Goal: Task Accomplishment & Management: Manage account settings

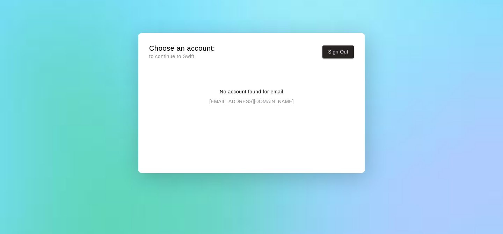
click at [166, 58] on p "to continue to Swift" at bounding box center [182, 56] width 66 height 7
click at [329, 50] on button "Sign Out" at bounding box center [337, 51] width 31 height 13
click at [342, 49] on button "Sign Out" at bounding box center [337, 51] width 31 height 13
